Goal: Task Accomplishment & Management: Manage account settings

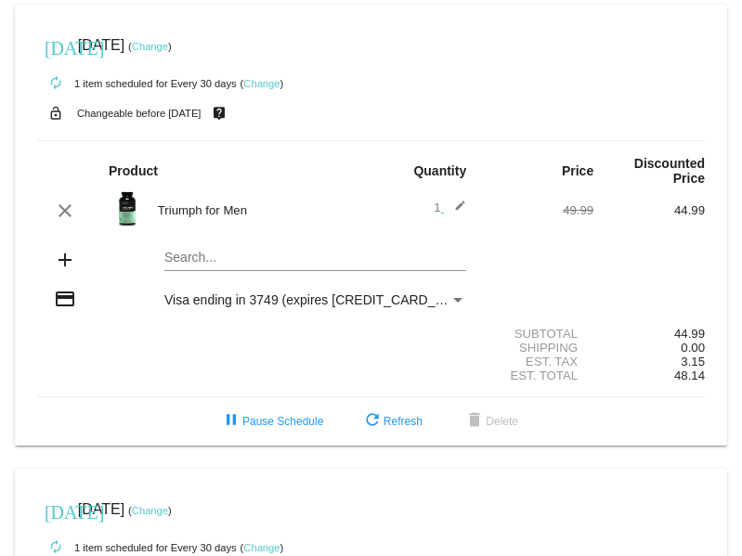
click at [168, 45] on link "Change" at bounding box center [150, 46] width 36 height 11
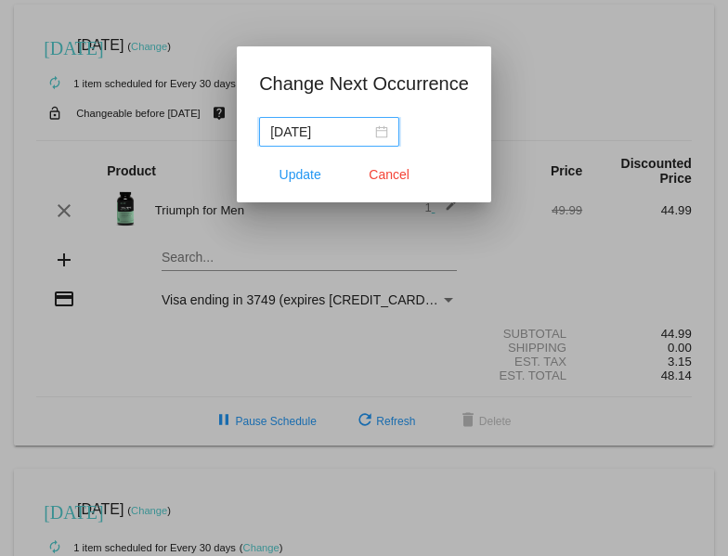
click at [377, 130] on div "[DATE]" at bounding box center [329, 132] width 118 height 20
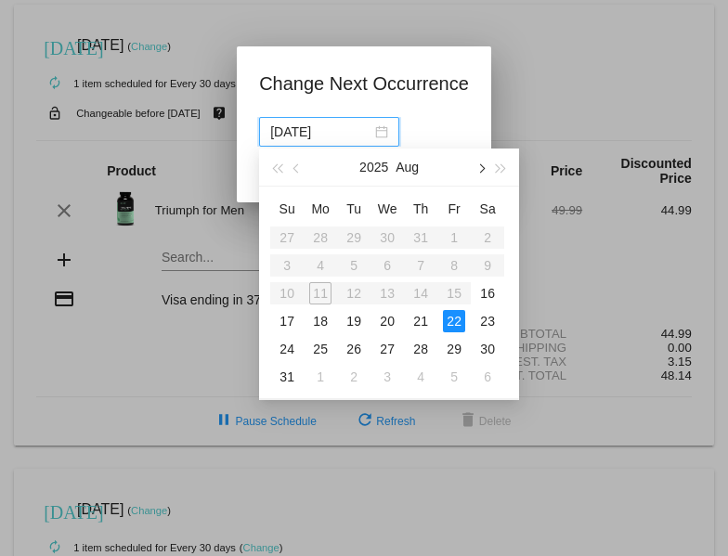
click at [487, 169] on button "button" at bounding box center [480, 167] width 20 height 37
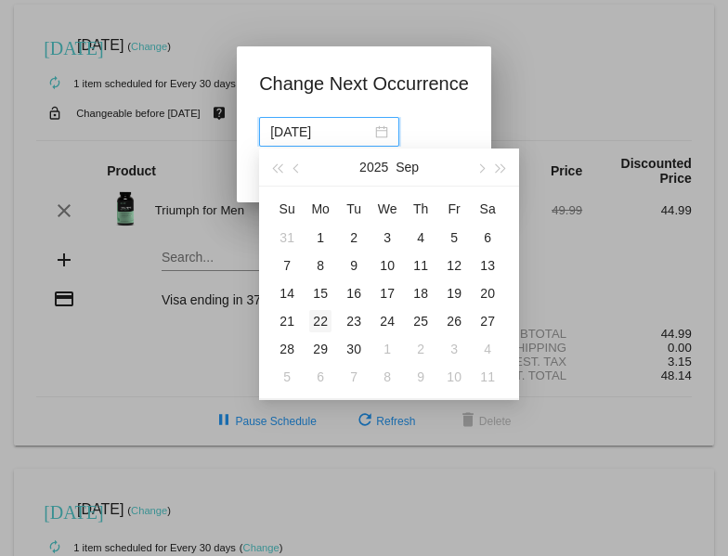
click at [324, 321] on div "22" at bounding box center [320, 321] width 22 height 22
type input "[DATE]"
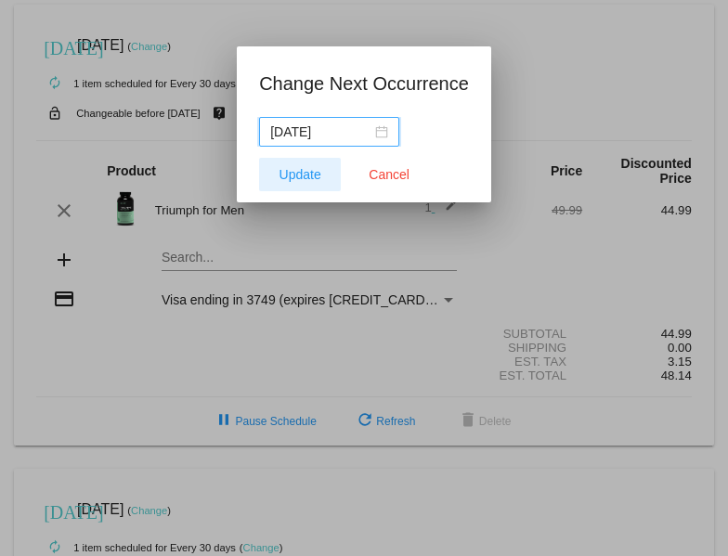
click at [300, 171] on span "Update" at bounding box center [300, 174] width 42 height 15
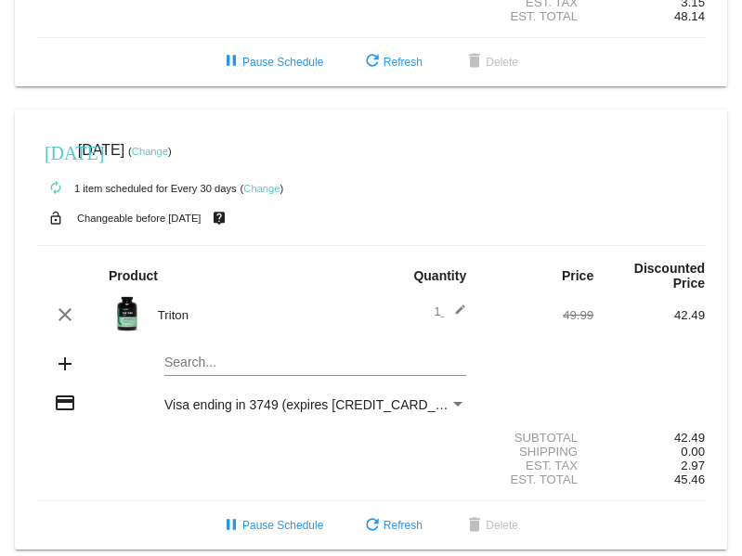
scroll to position [360, 0]
click at [168, 149] on link "Change" at bounding box center [150, 150] width 36 height 11
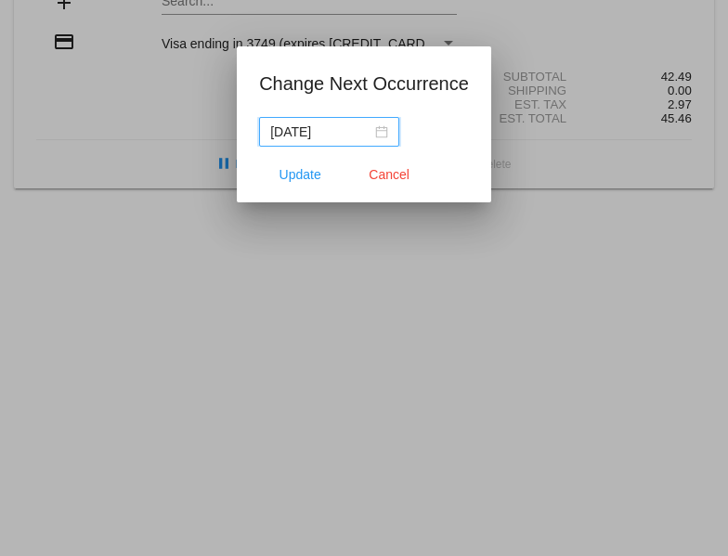
click at [382, 136] on div "[DATE]" at bounding box center [329, 132] width 118 height 20
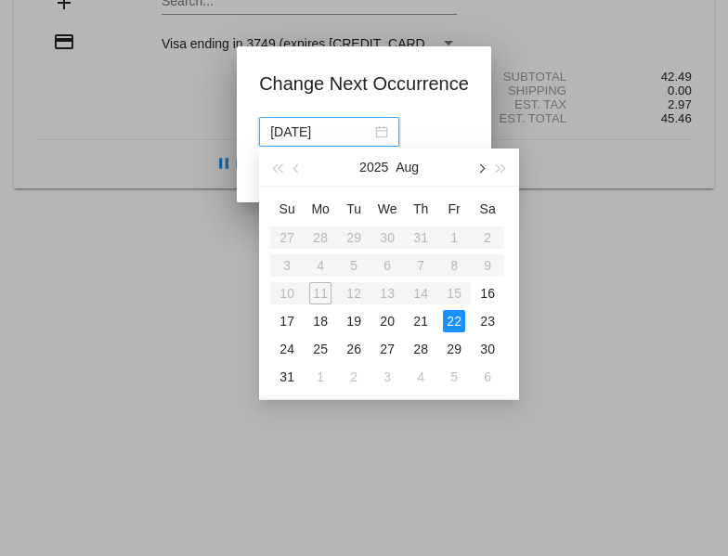
click at [480, 170] on span "button" at bounding box center [480, 168] width 9 height 9
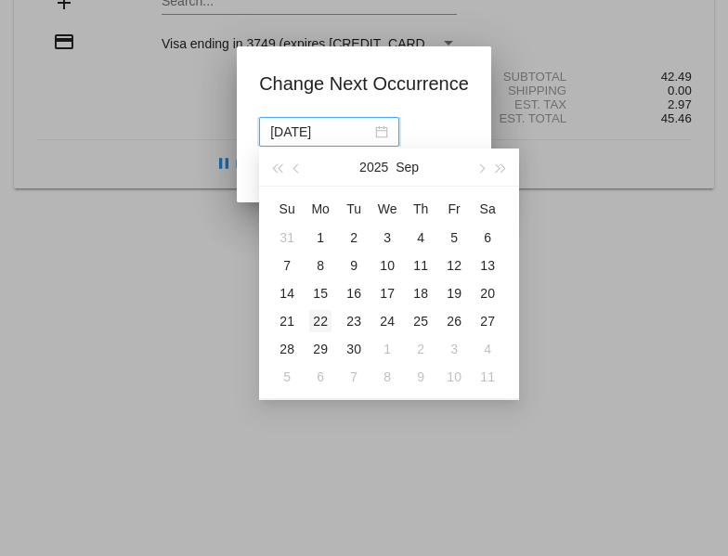
click at [324, 322] on div "22" at bounding box center [320, 321] width 22 height 22
type input "[DATE]"
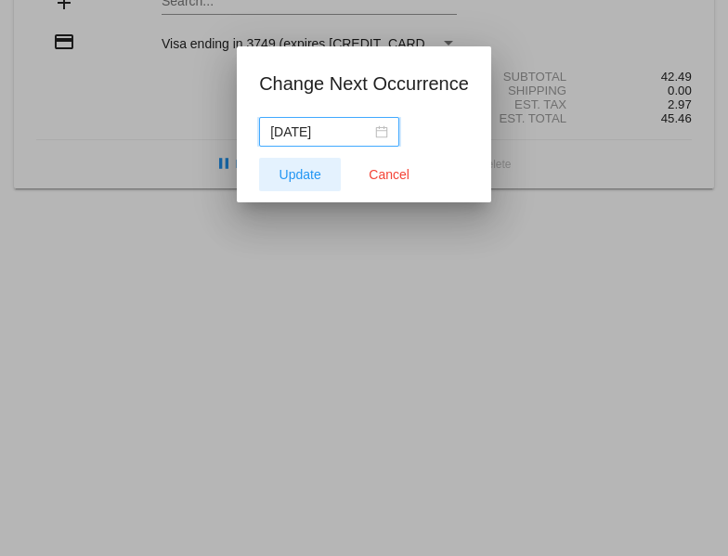
click at [312, 170] on span "Update" at bounding box center [300, 174] width 42 height 15
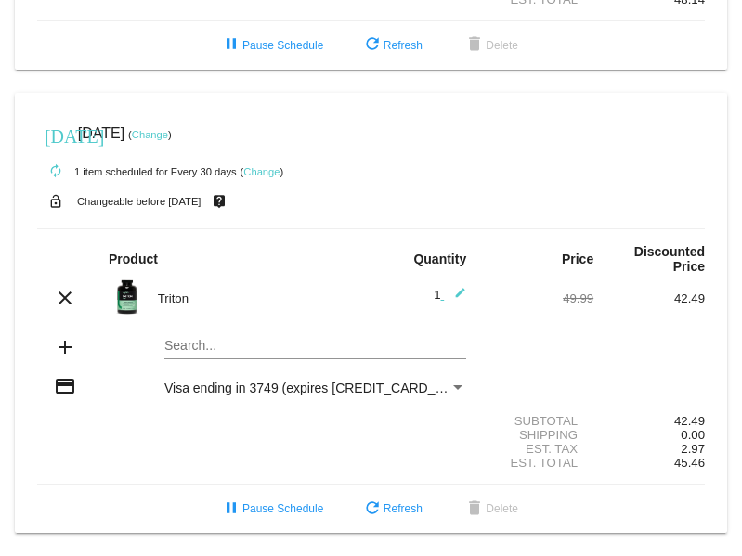
scroll to position [0, 0]
